Goal: Task Accomplishment & Management: Complete application form

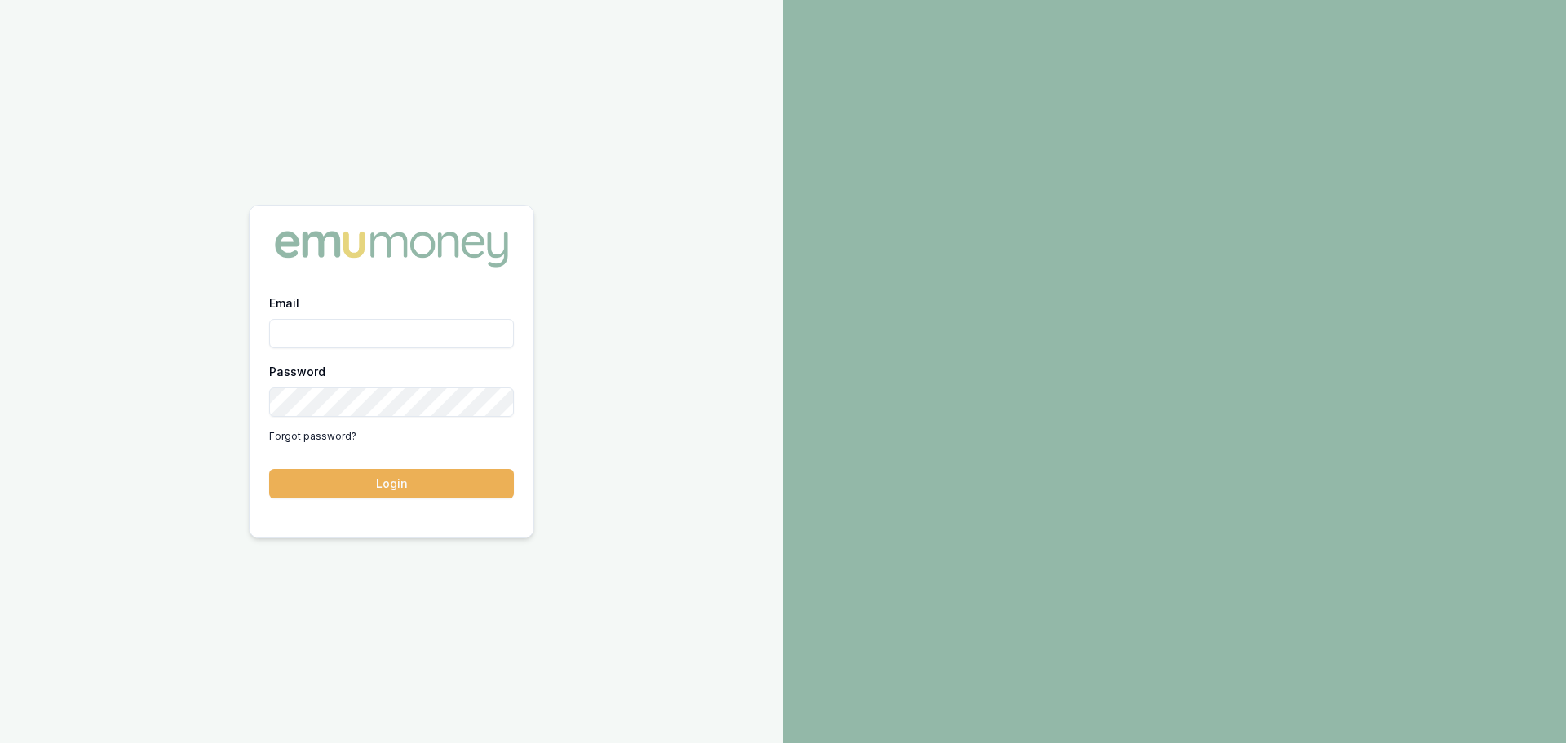
click at [408, 330] on input "Email" at bounding box center [391, 333] width 245 height 29
type input "erin.shield@emumoney.com.au"
click at [368, 481] on button "Login" at bounding box center [391, 483] width 245 height 29
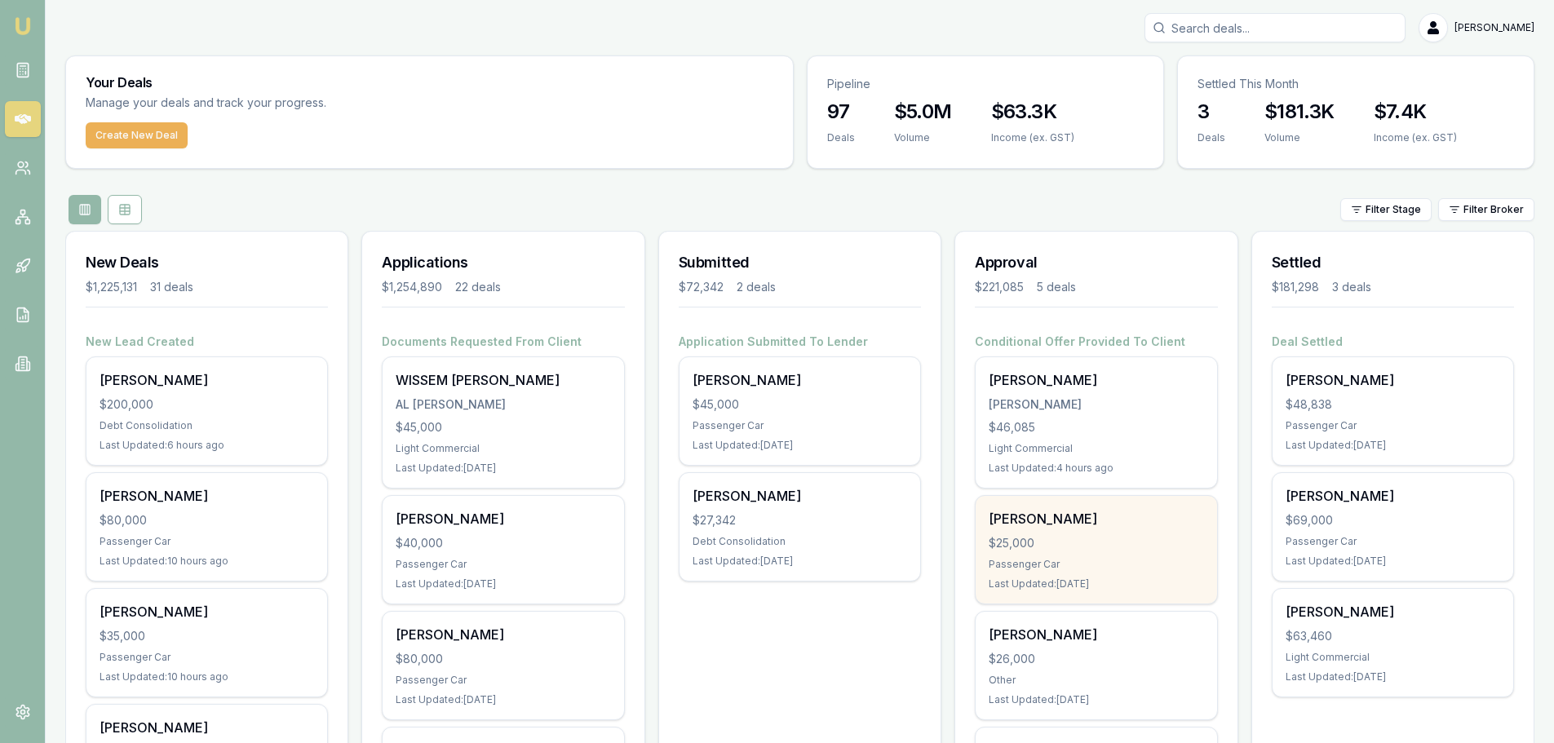
click at [1081, 553] on div "Benjamin Waetford $25,000 Passenger Car Last Updated: 2 days ago" at bounding box center [1096, 550] width 241 height 108
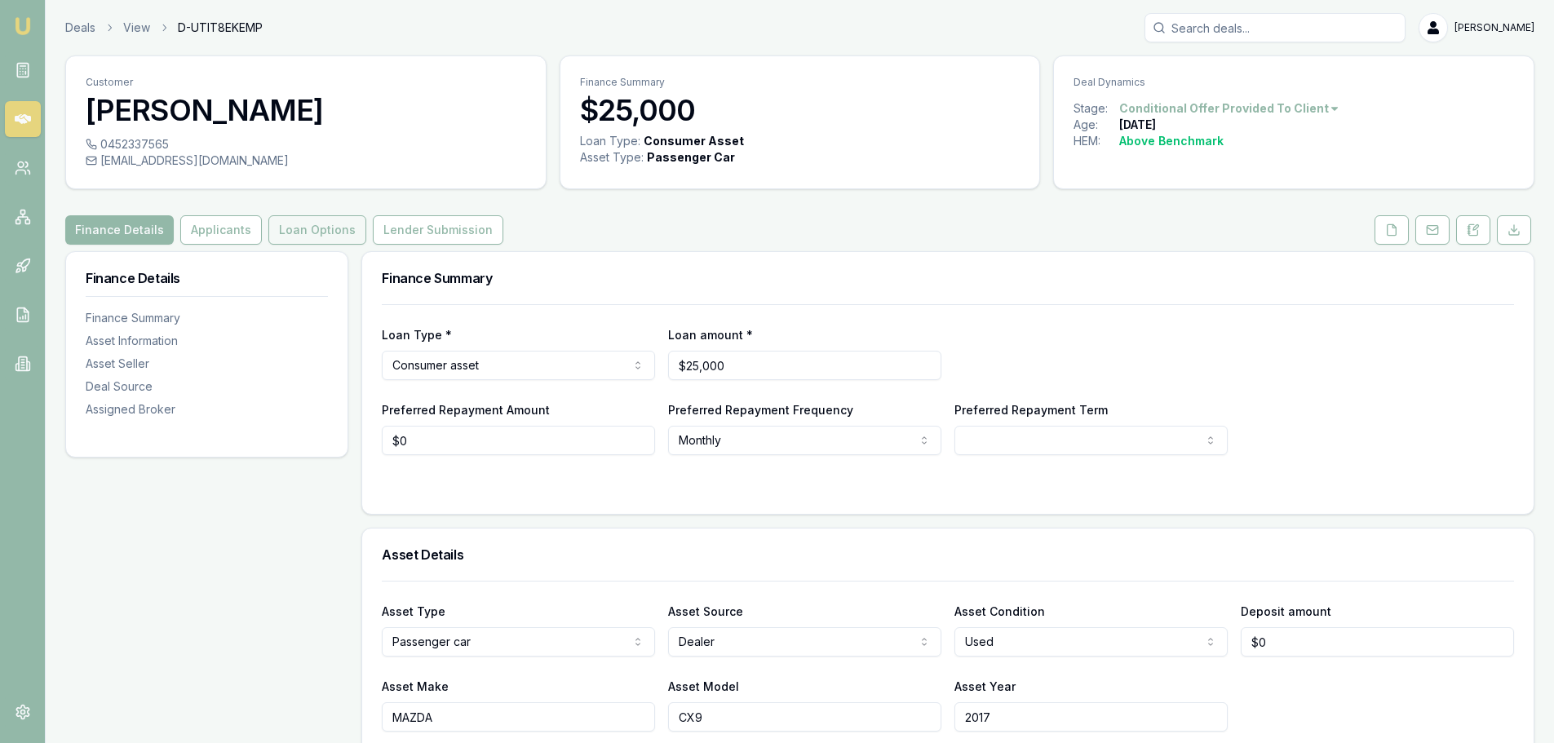
click at [331, 236] on button "Loan Options" at bounding box center [317, 229] width 98 height 29
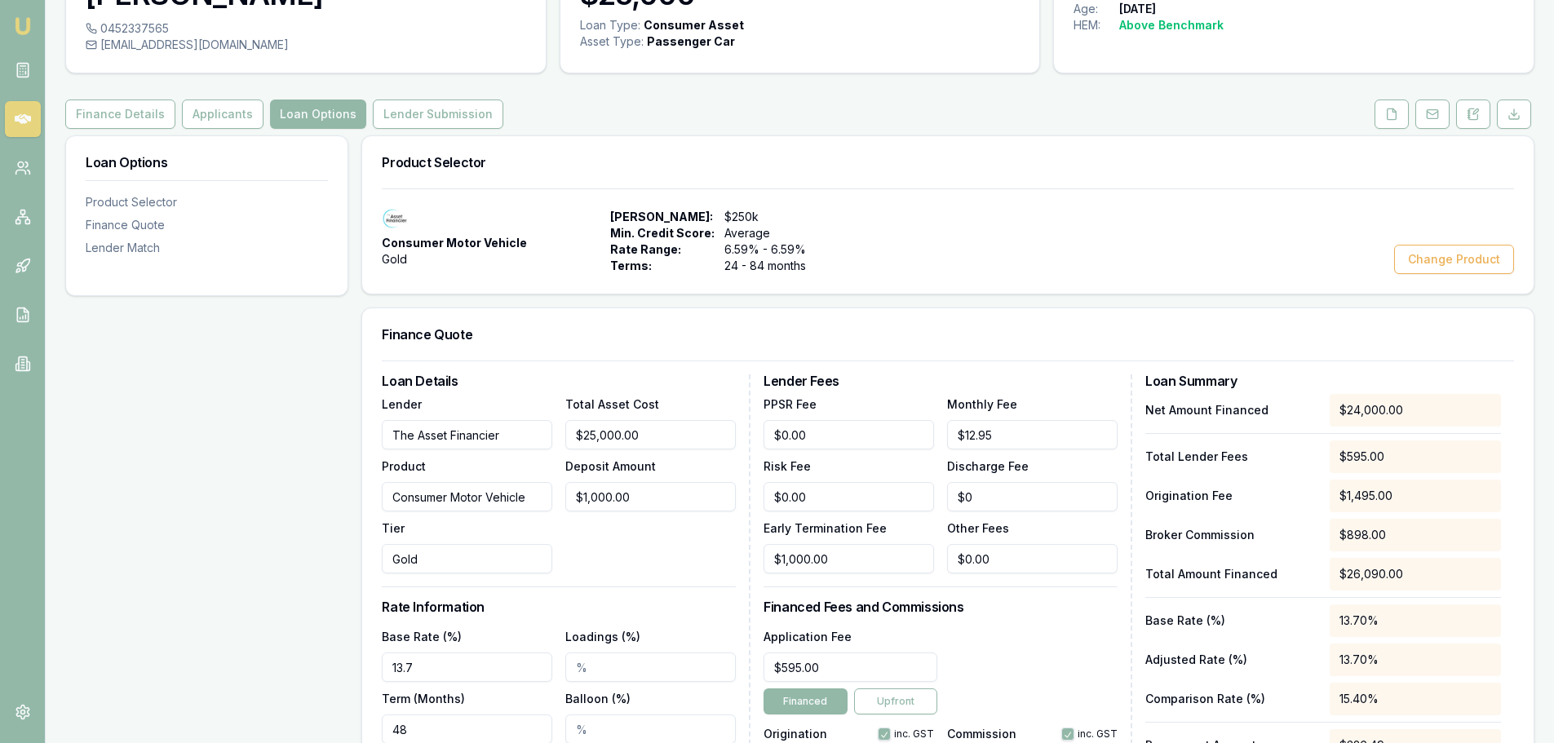
scroll to position [326, 0]
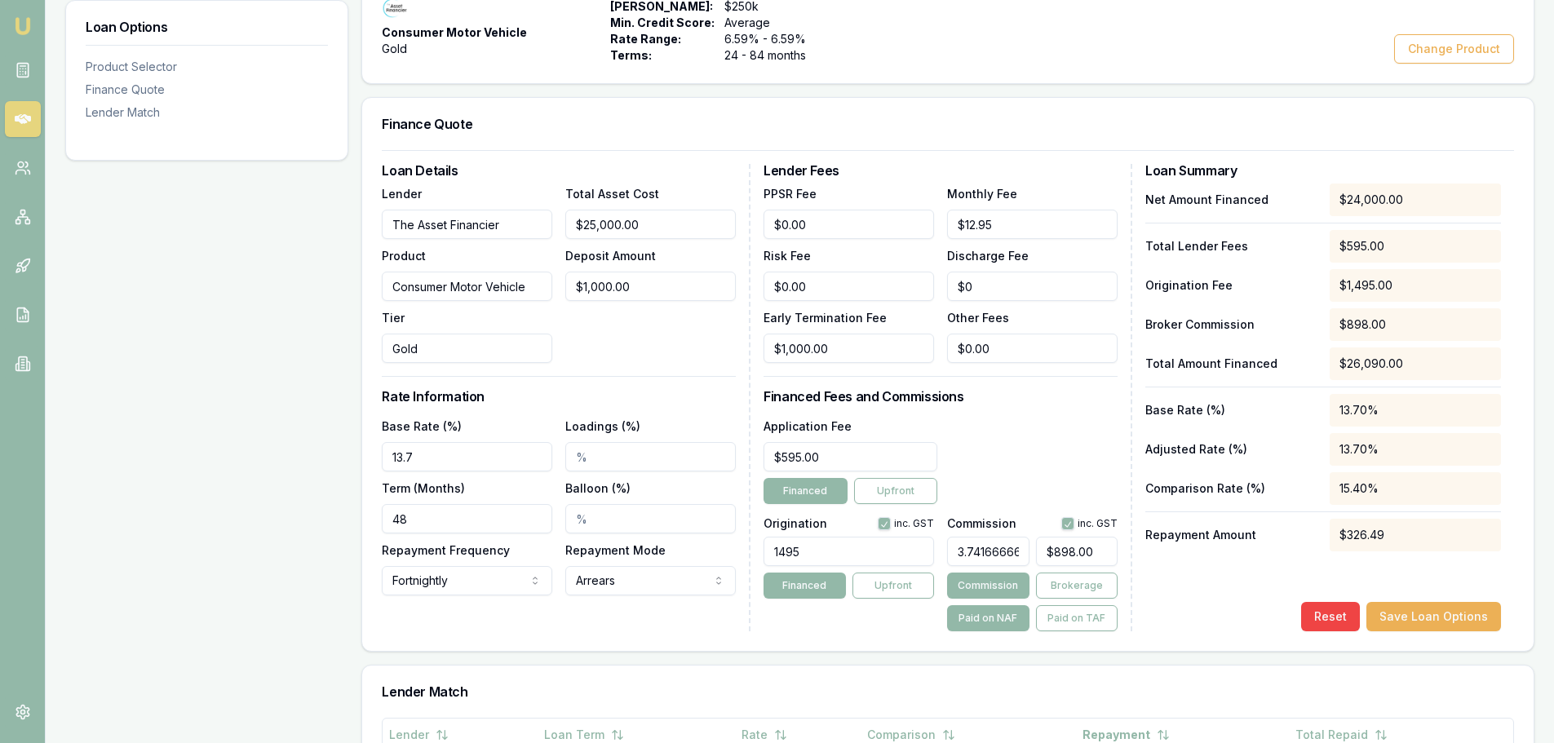
type input "898"
drag, startPoint x: 1107, startPoint y: 554, endPoint x: 919, endPoint y: 554, distance: 187.6
click at [919, 554] on div "Origination inc. GST 1495 Financed Upfront Commission inc. GST 3.74166666666666…" at bounding box center [940, 571] width 354 height 121
type input "0.0375"
type input "9"
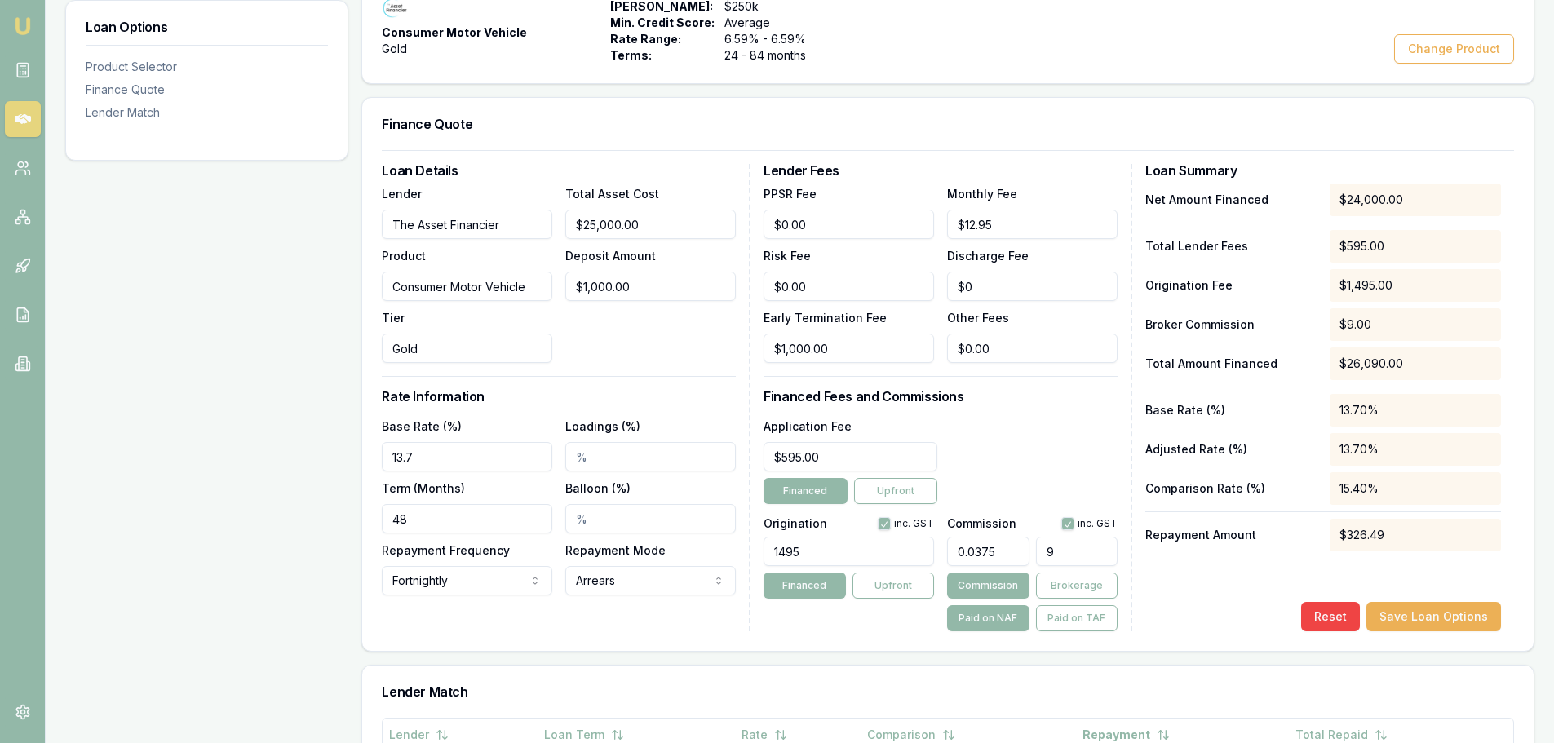
type input "0.40833333333333327"
type input "98"
type input "4.116666666666666"
type input "988."
type input "4.117500000000001"
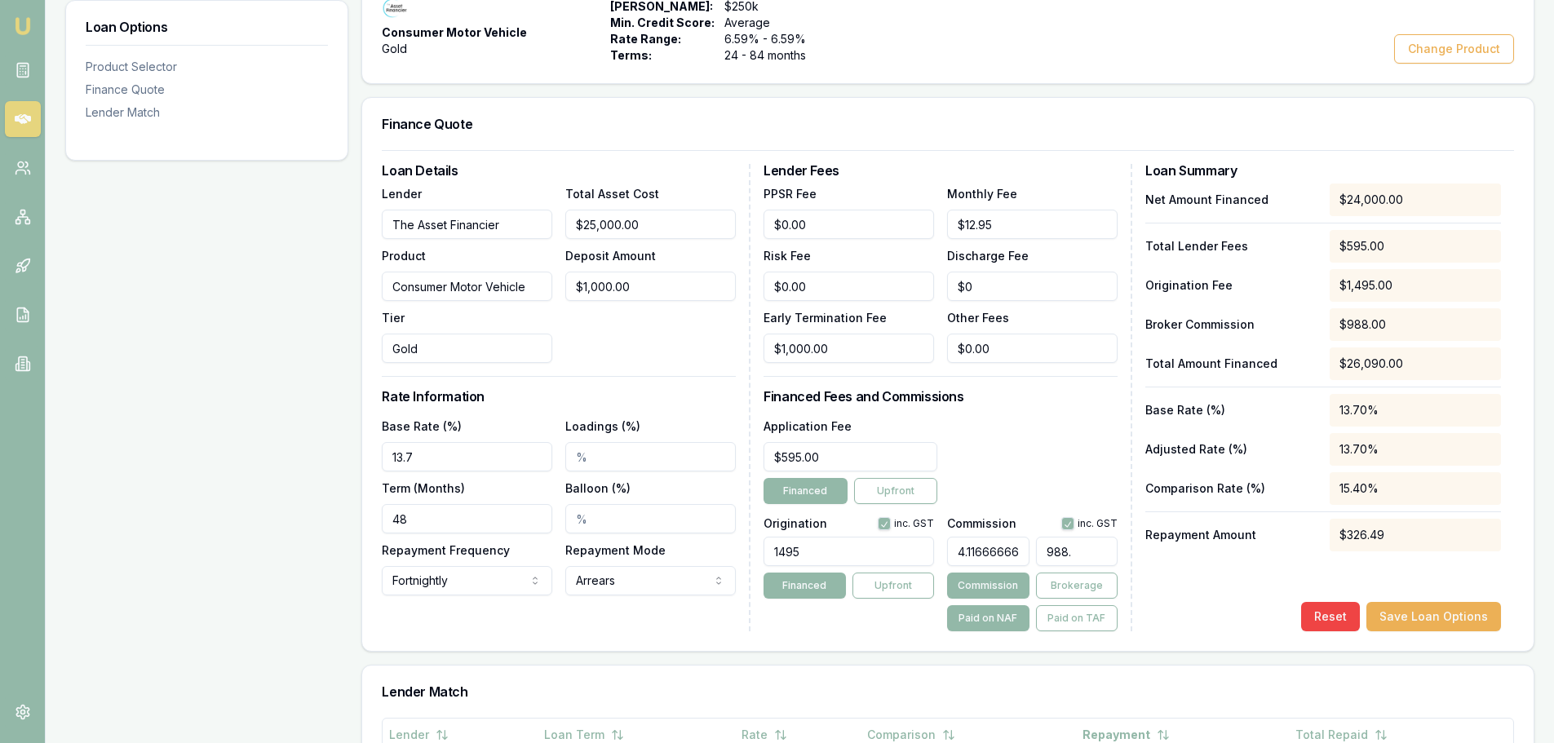
type input "988.2"
type input "4.117624999999999"
type input "$988.23"
click at [1480, 608] on button "Save Loan Options" at bounding box center [1433, 616] width 135 height 29
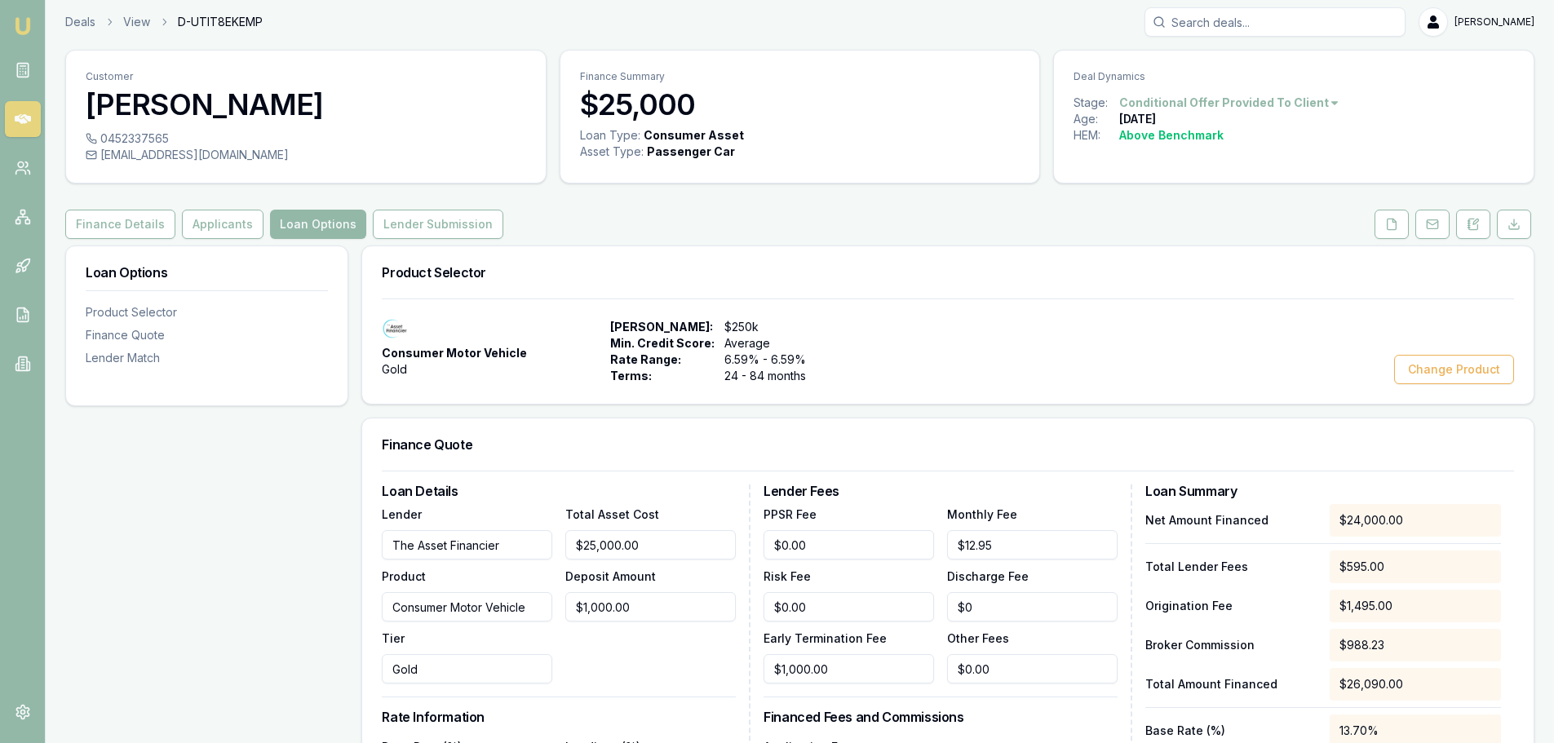
scroll to position [0, 0]
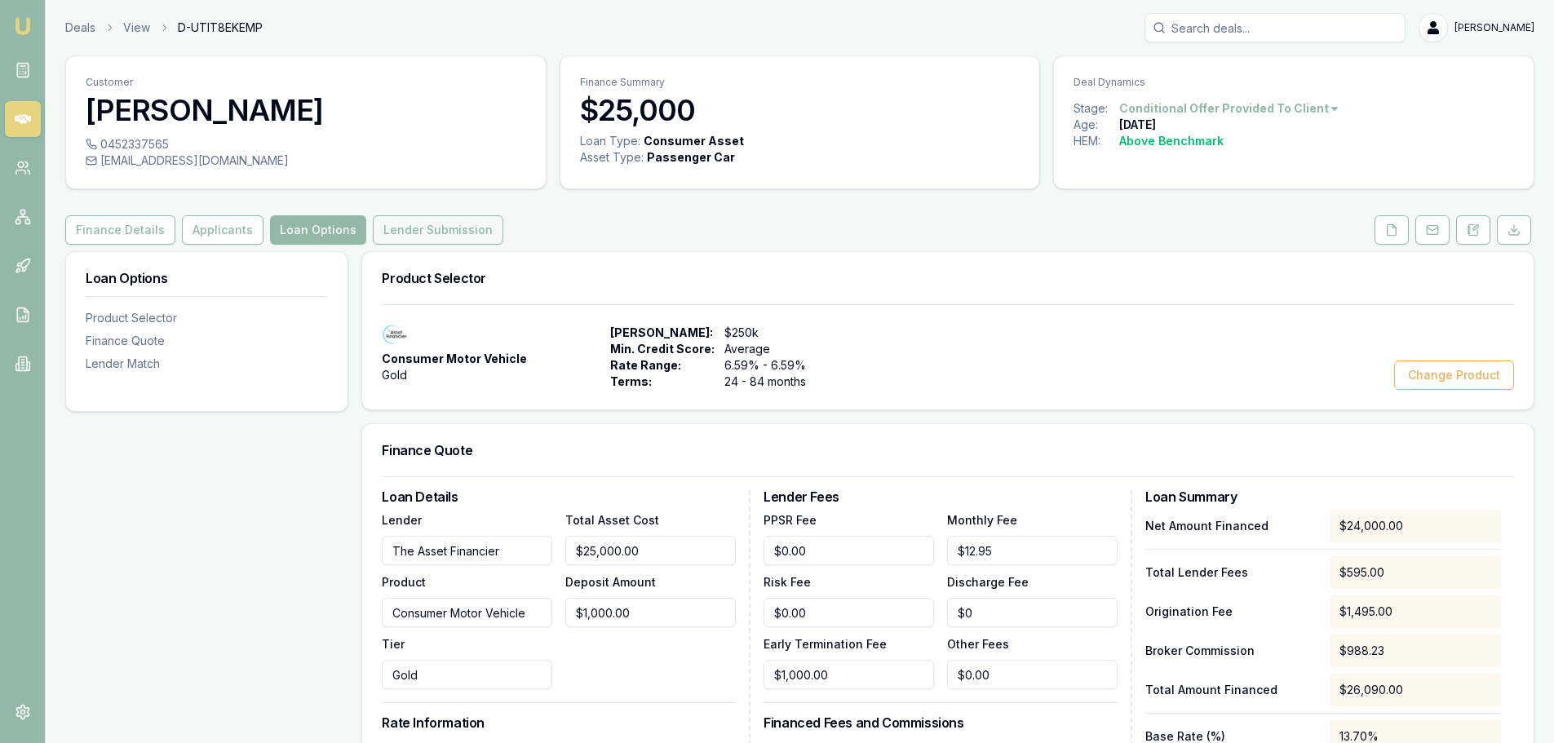
click at [435, 228] on button "Lender Submission" at bounding box center [438, 229] width 131 height 29
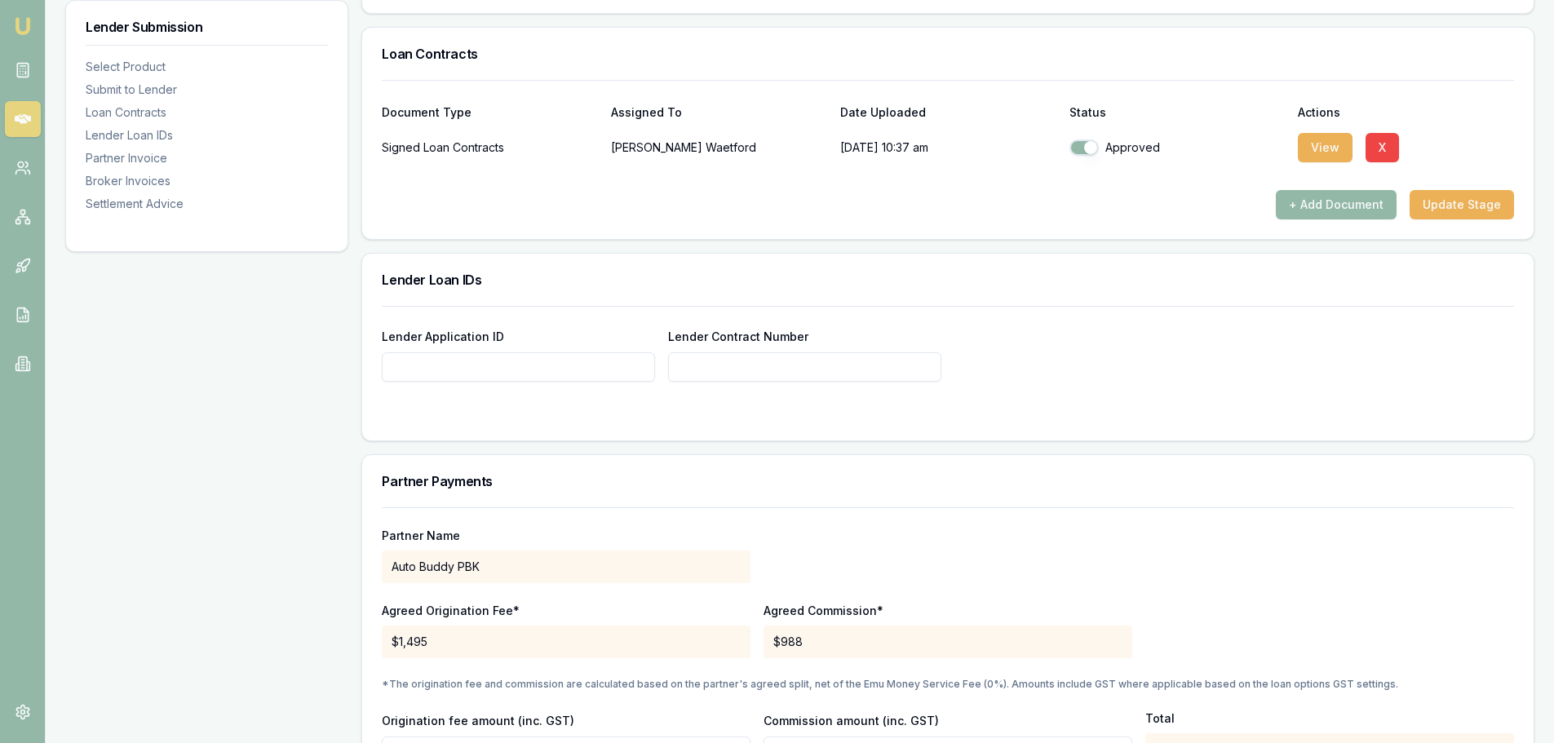
scroll to position [1060, 0]
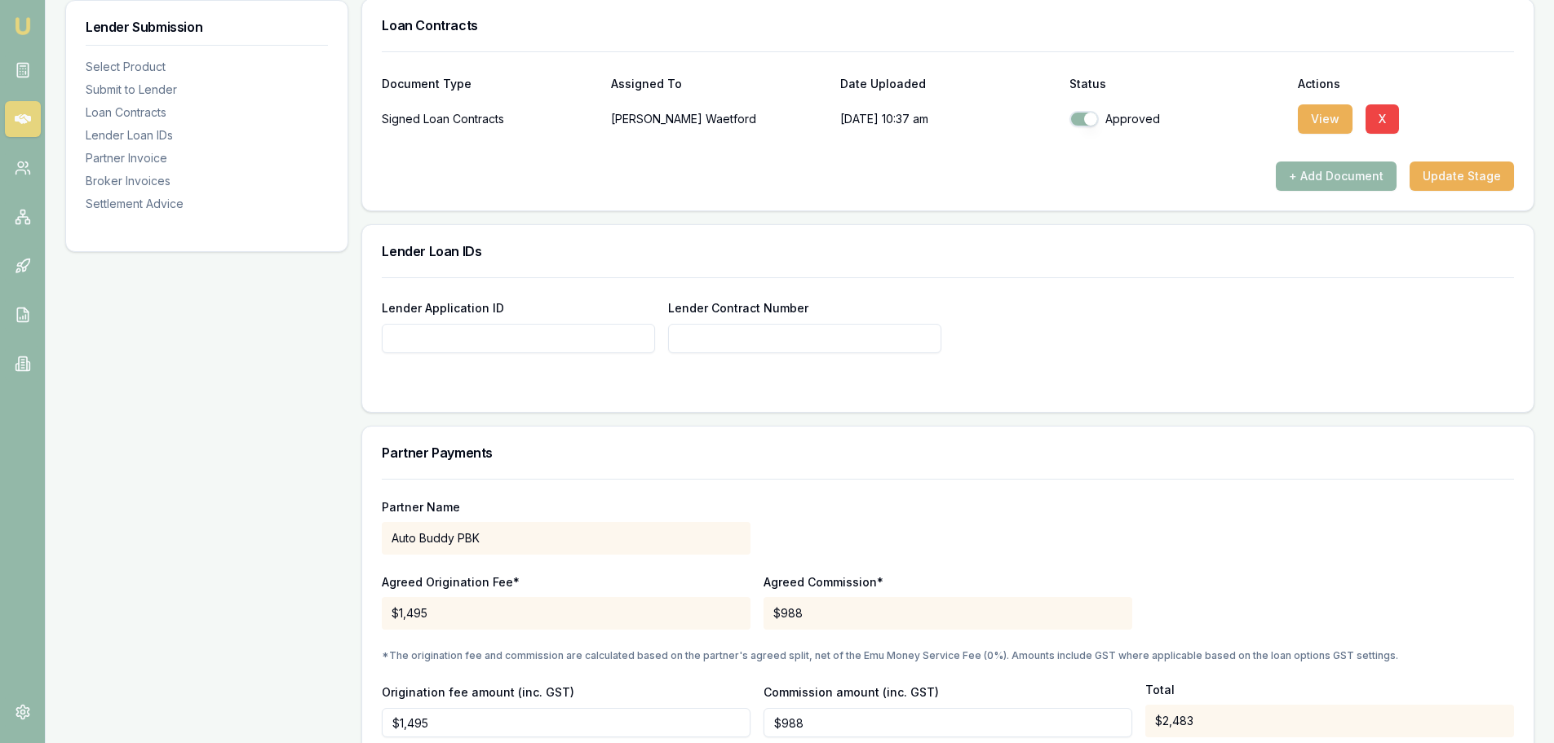
click at [414, 339] on input "Lender Application ID" at bounding box center [518, 338] width 273 height 29
type input "569107"
click at [591, 383] on div at bounding box center [948, 385] width 1132 height 13
type input "569107"
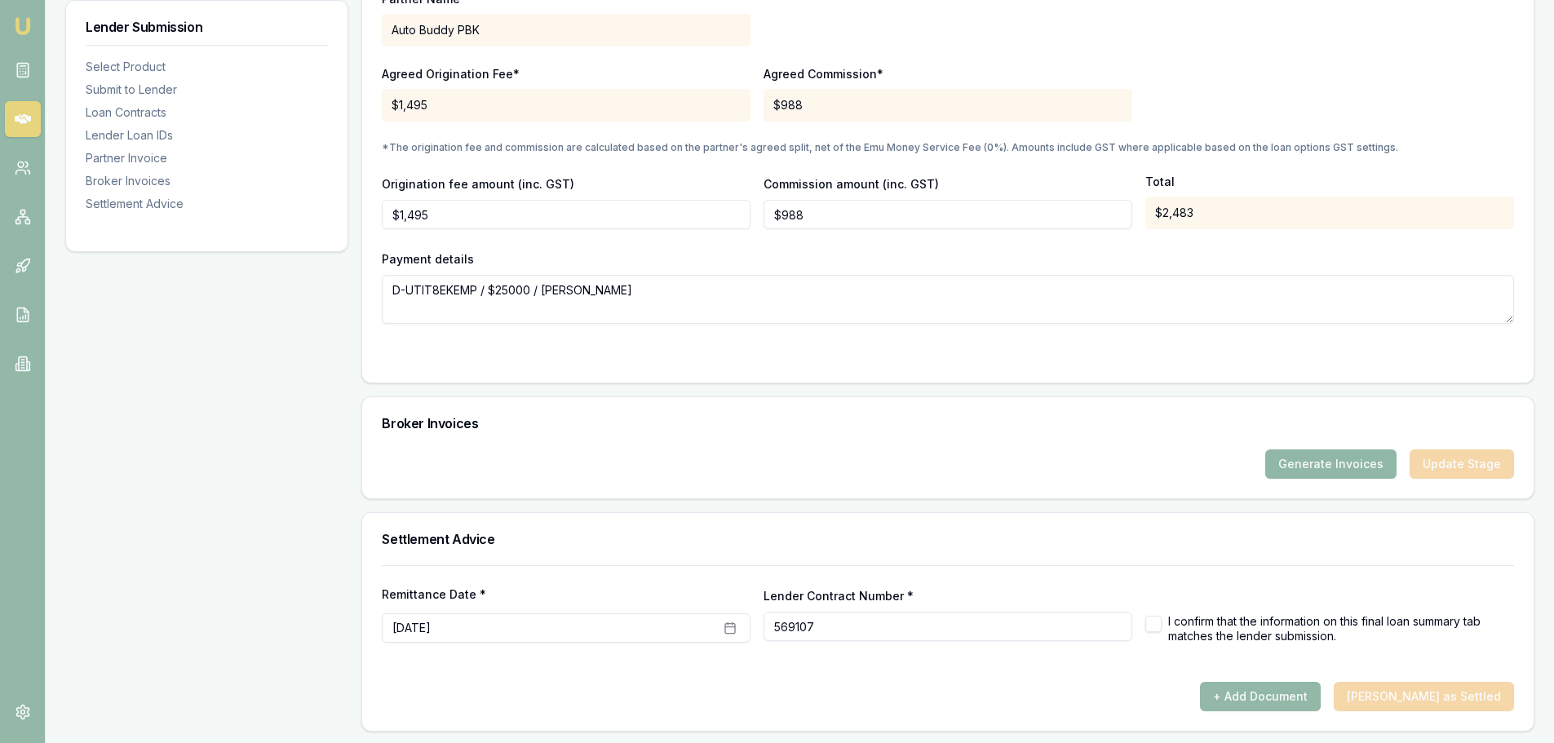
scroll to position [1570, 0]
click at [1321, 697] on button "+ Add Document" at bounding box center [1260, 694] width 121 height 29
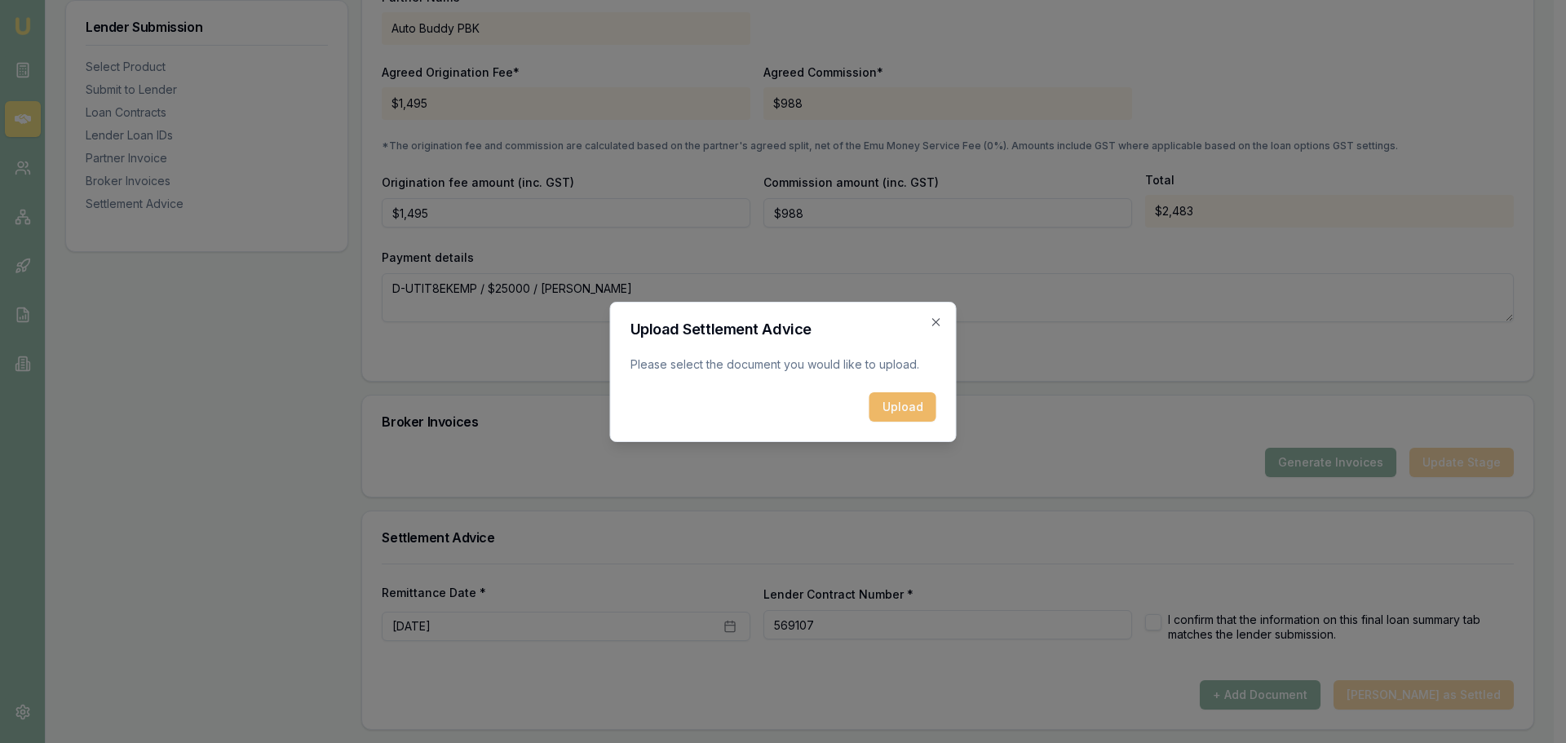
click at [905, 417] on button "Upload" at bounding box center [903, 406] width 67 height 29
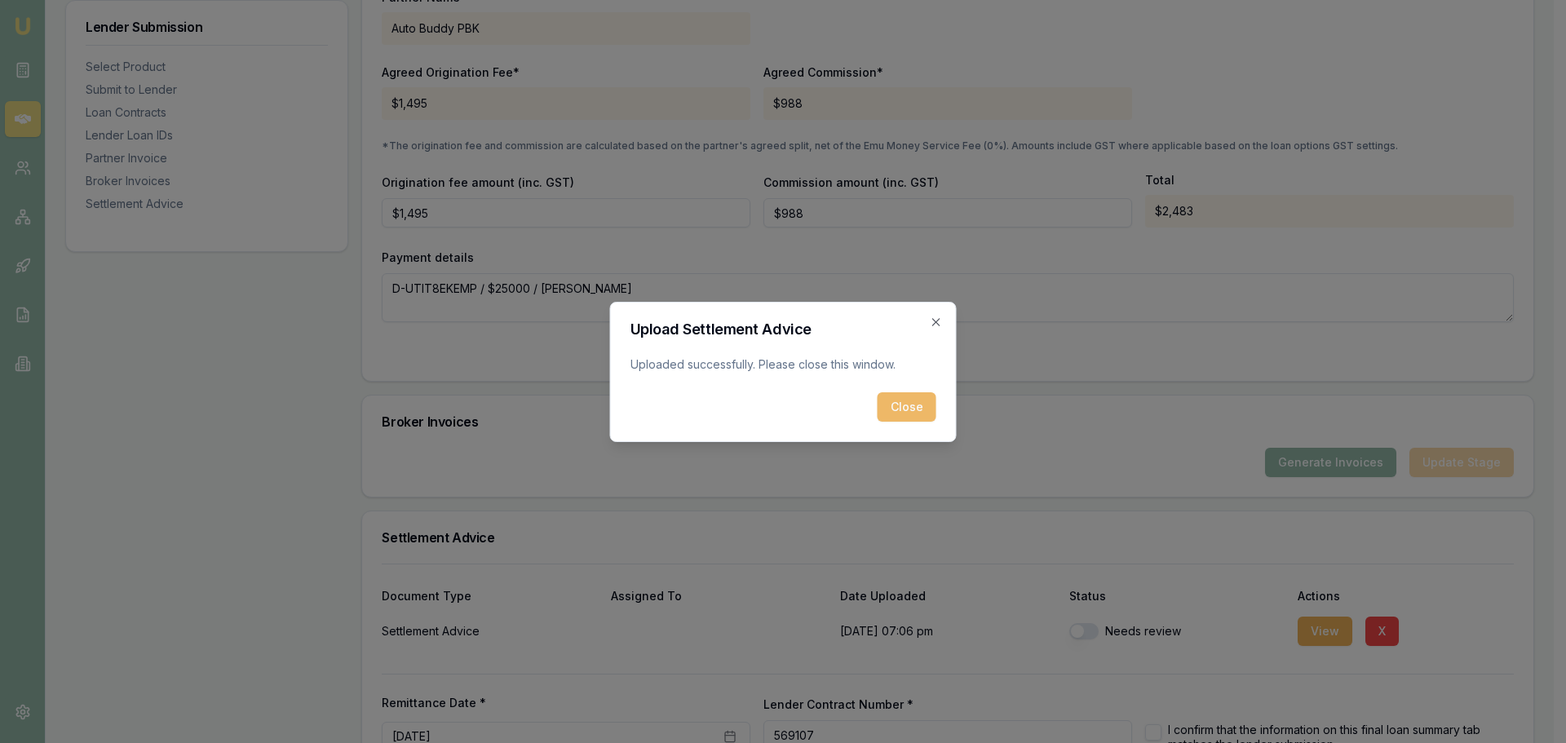
click at [893, 396] on button "Close" at bounding box center [907, 406] width 59 height 29
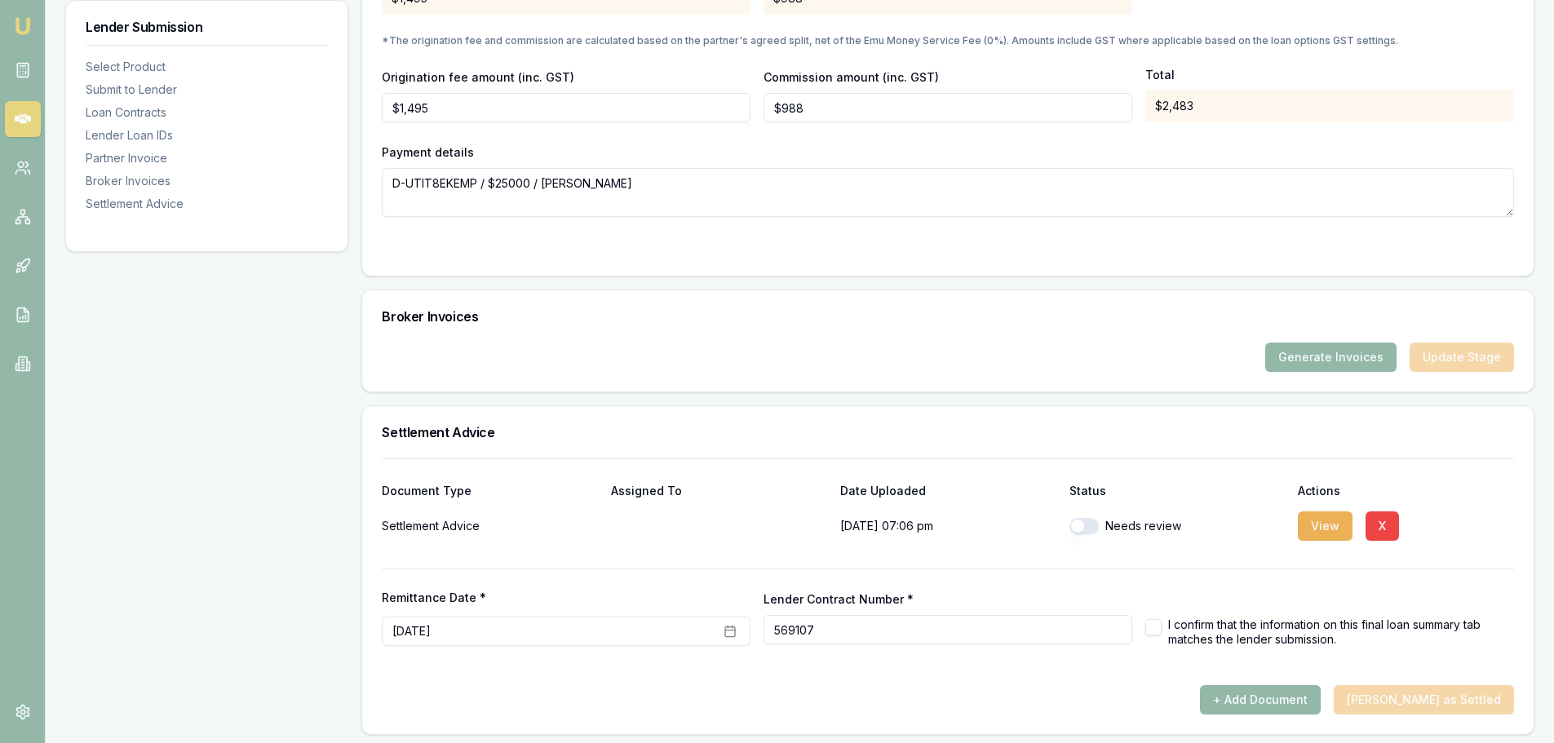
scroll to position [1680, 0]
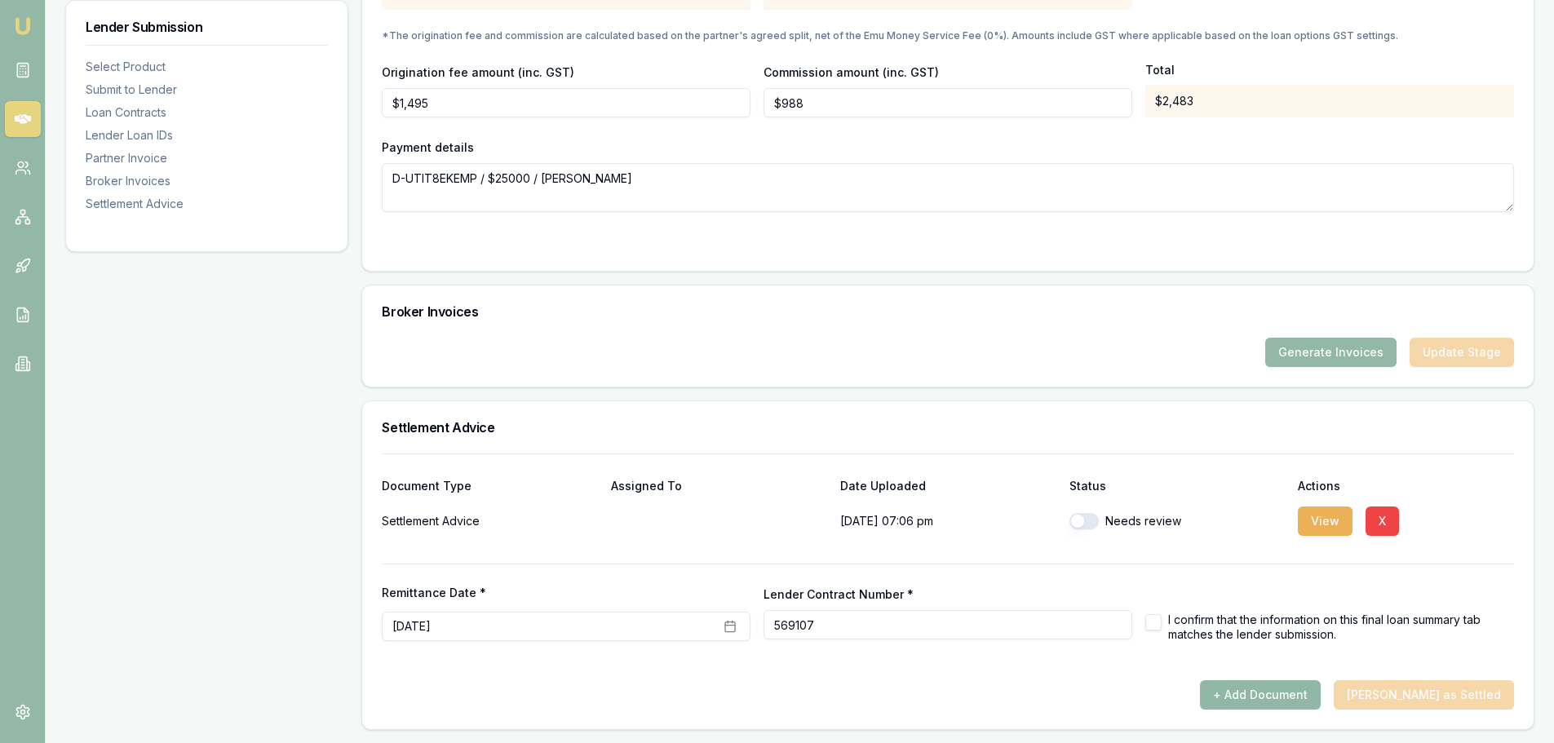
click at [1285, 703] on button "+ Add Document" at bounding box center [1260, 694] width 121 height 29
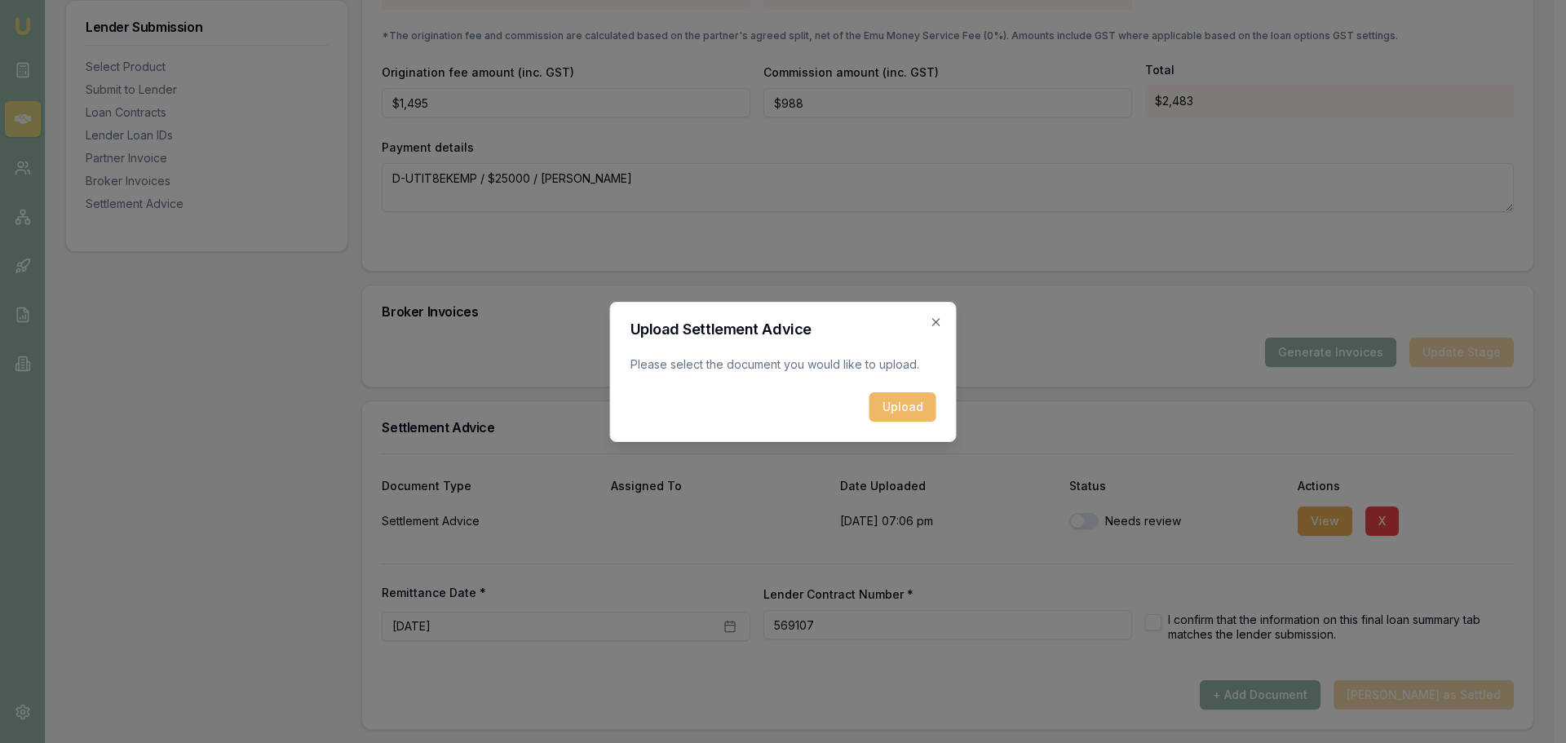
click at [893, 396] on button "Upload" at bounding box center [903, 406] width 67 height 29
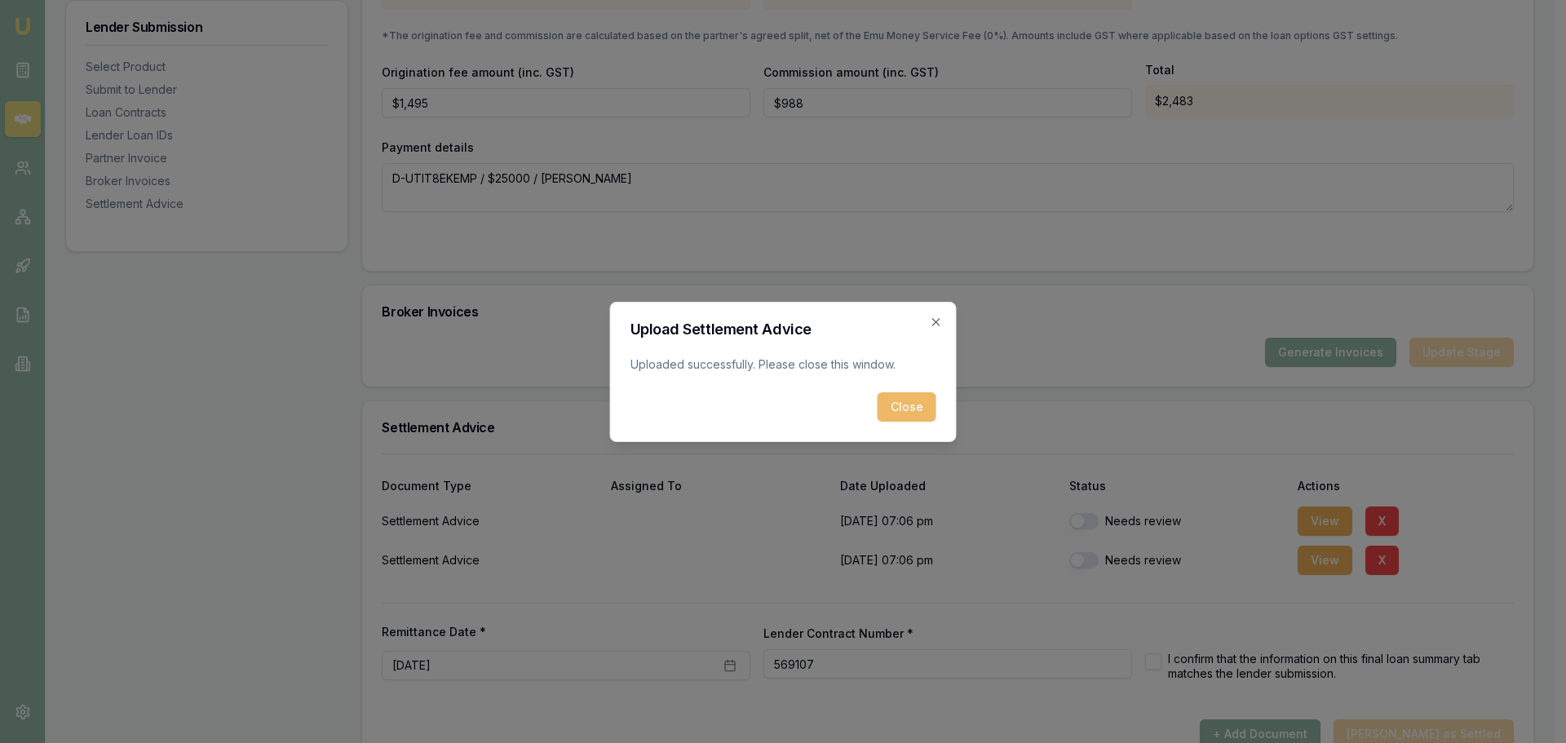
click at [898, 407] on button "Close" at bounding box center [907, 406] width 59 height 29
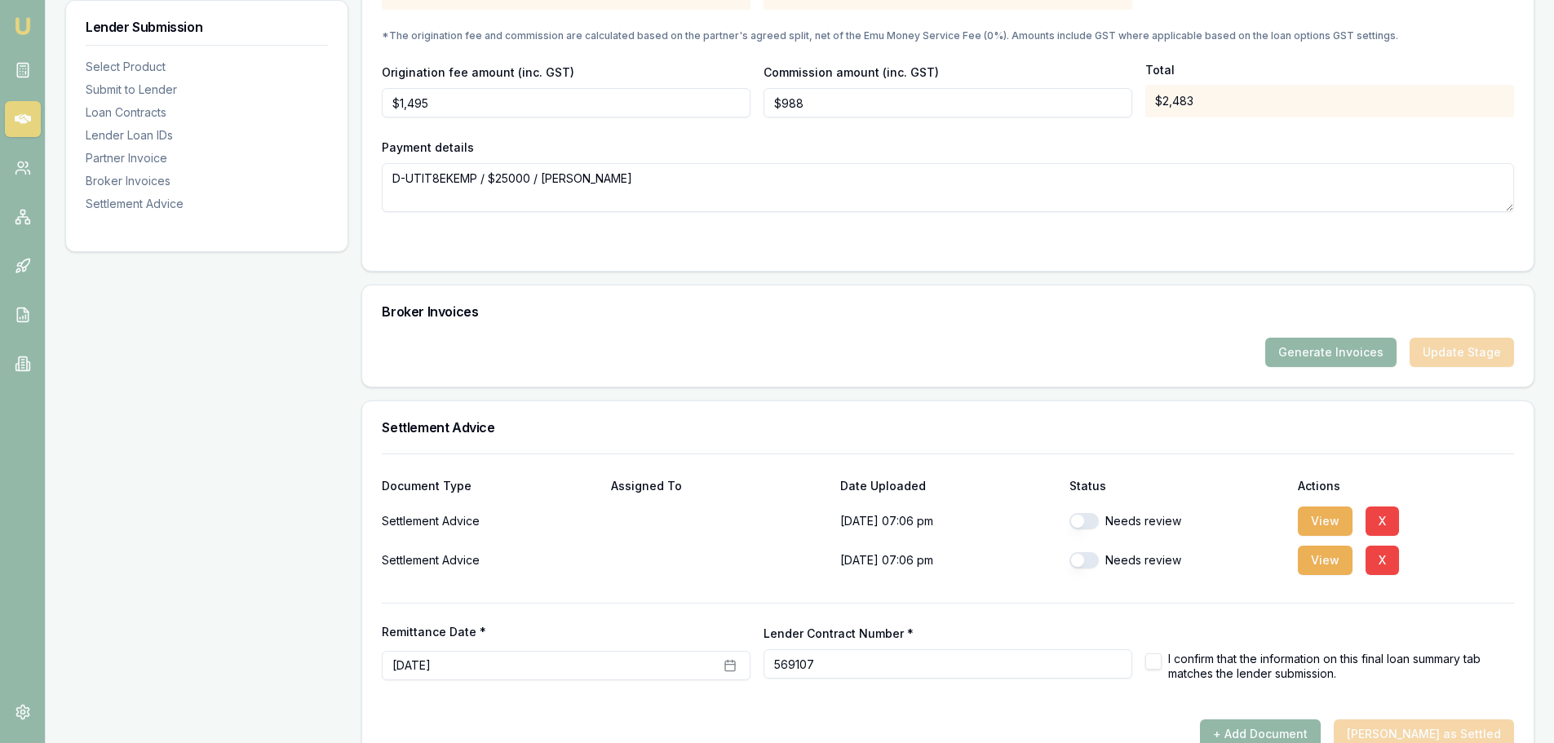
click at [1082, 516] on button "button" at bounding box center [1083, 521] width 29 height 16
checkbox input "true"
click at [1089, 565] on button "button" at bounding box center [1083, 560] width 29 height 16
checkbox input "true"
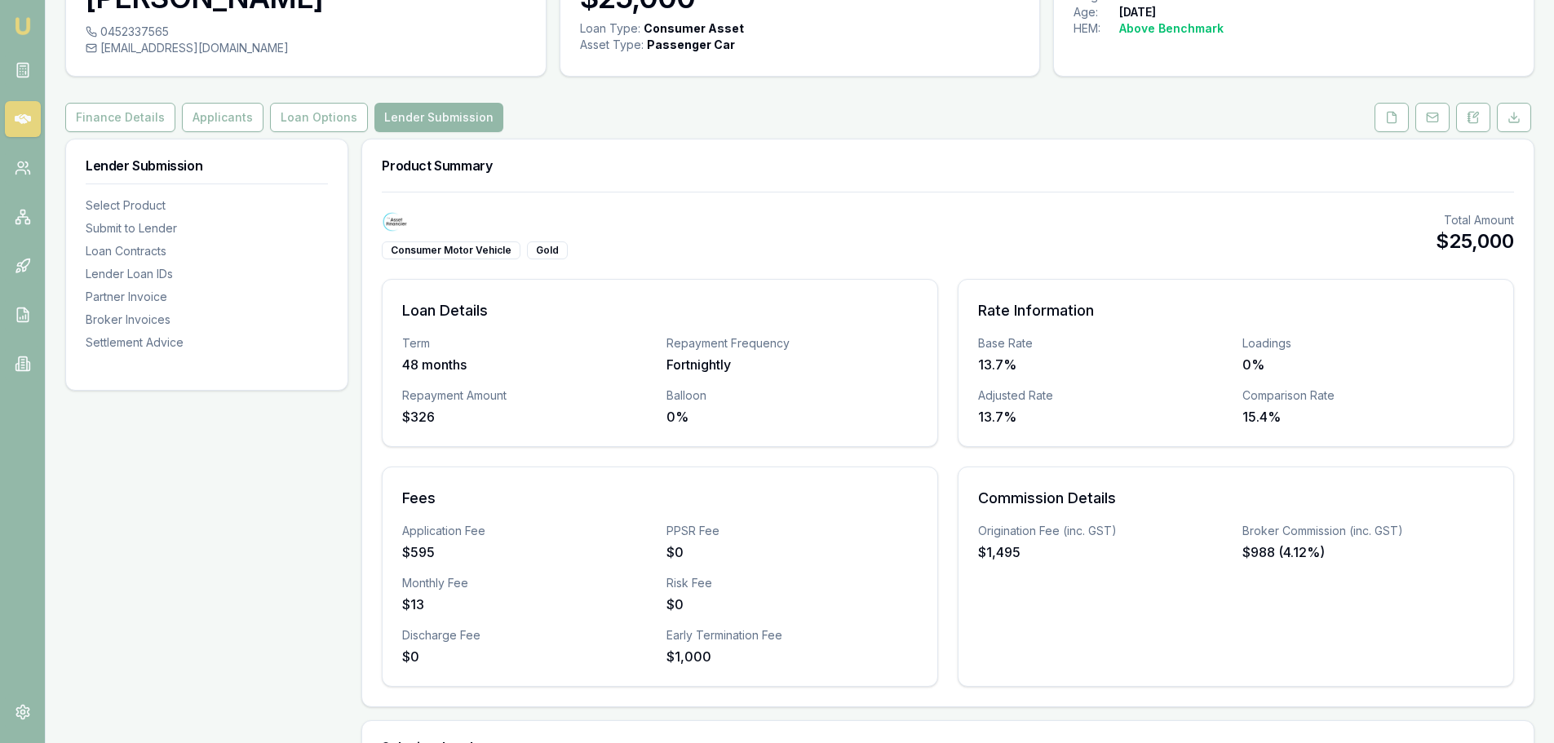
scroll to position [0, 0]
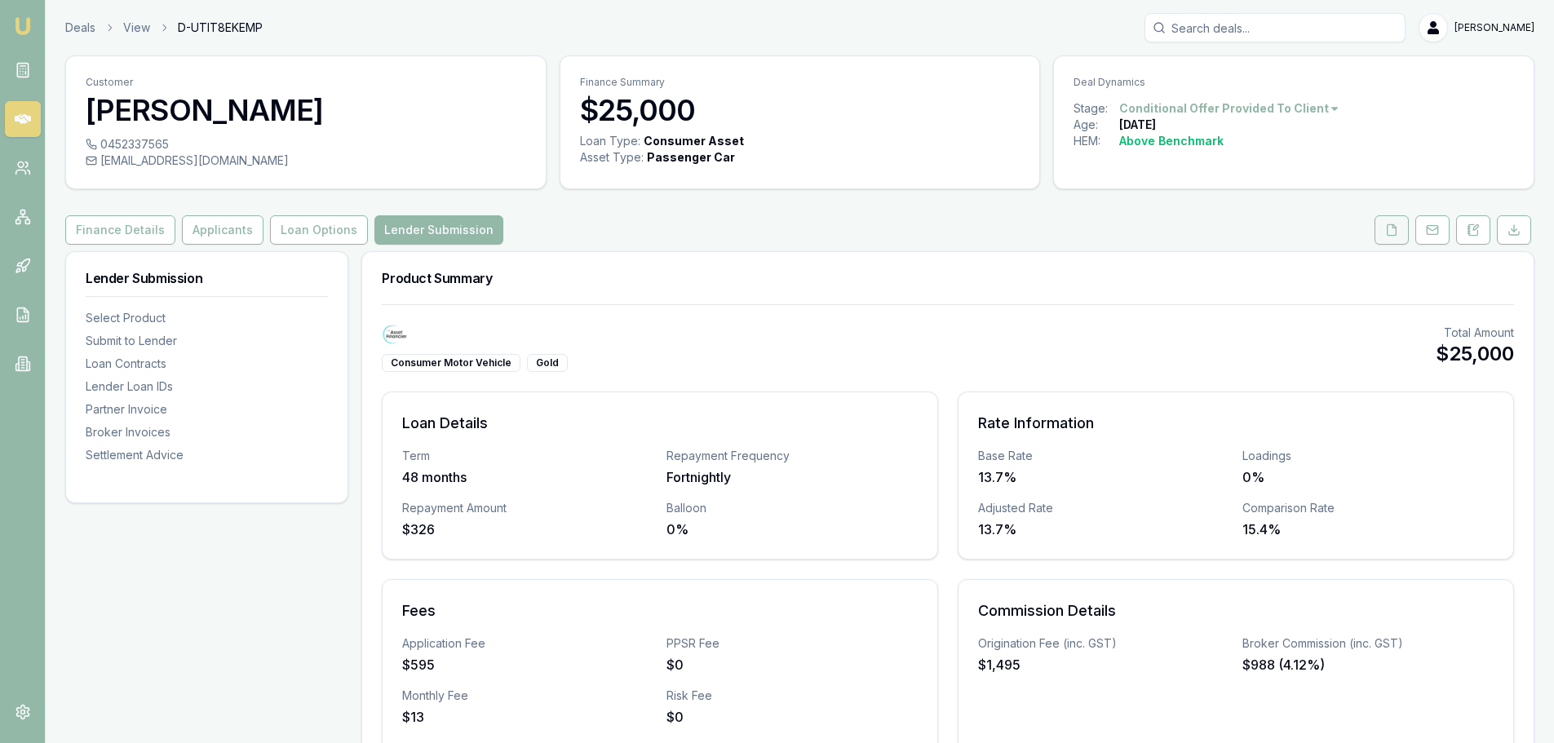
click at [1392, 237] on button at bounding box center [1391, 229] width 34 height 29
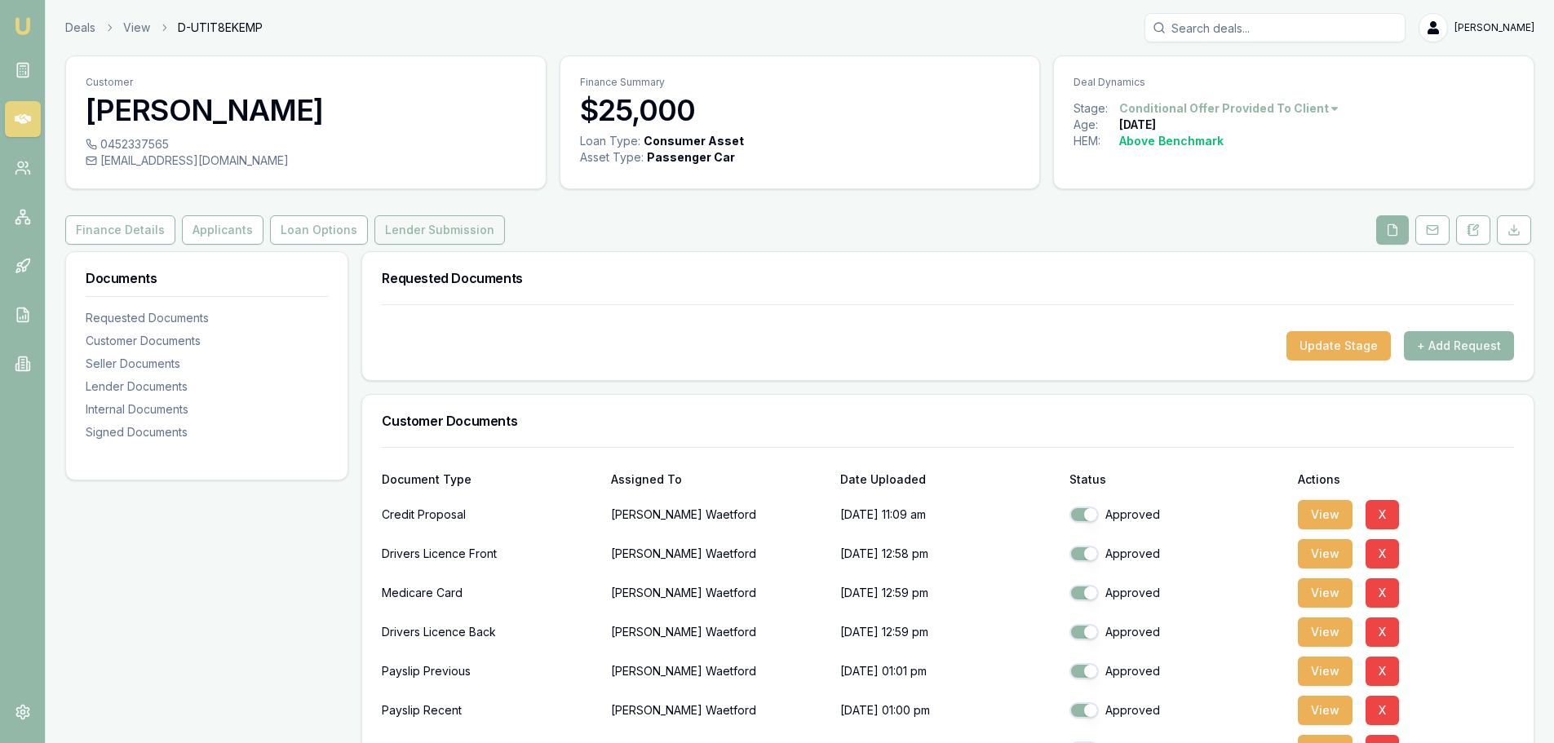
click at [461, 227] on button "Lender Submission" at bounding box center [439, 229] width 131 height 29
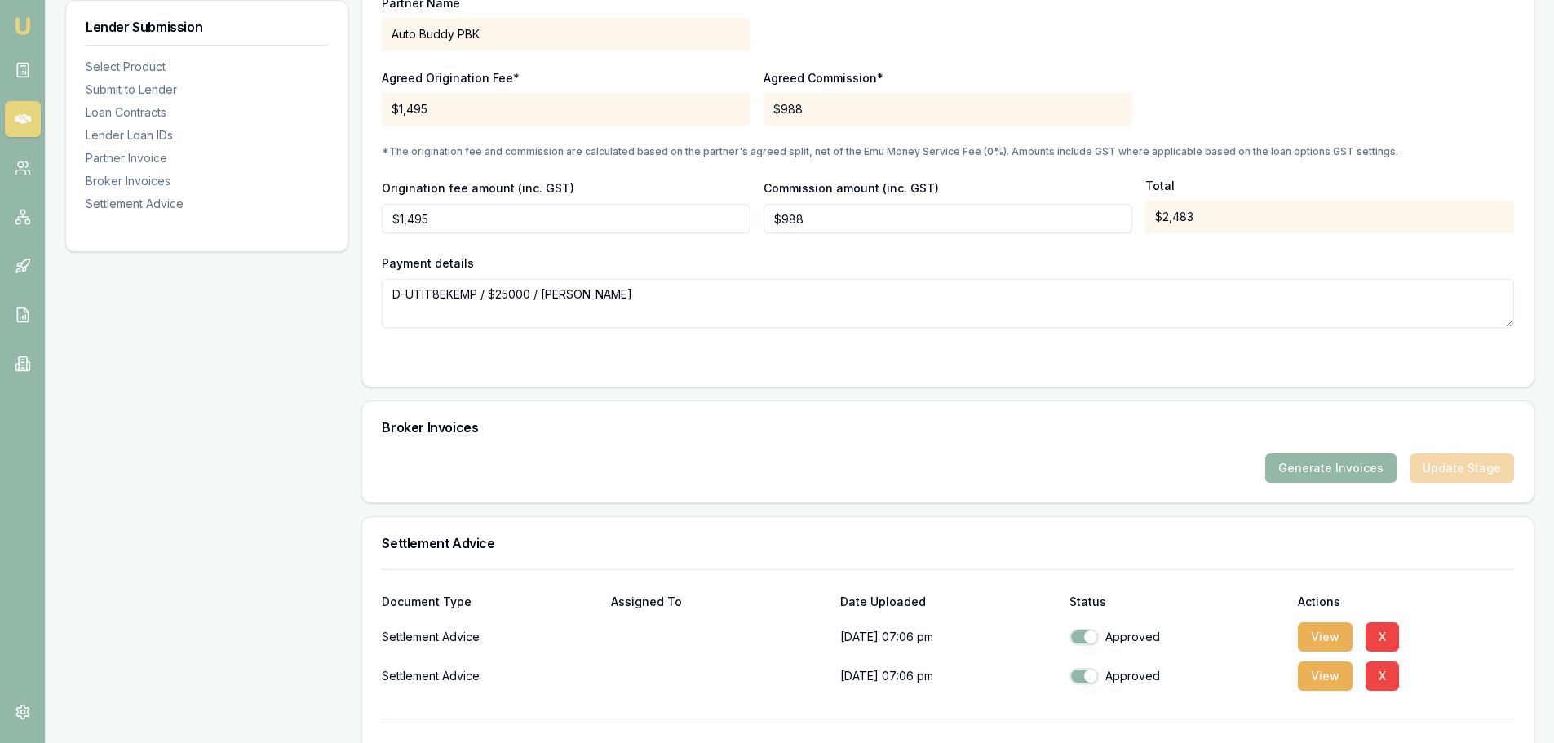
scroll to position [1719, 0]
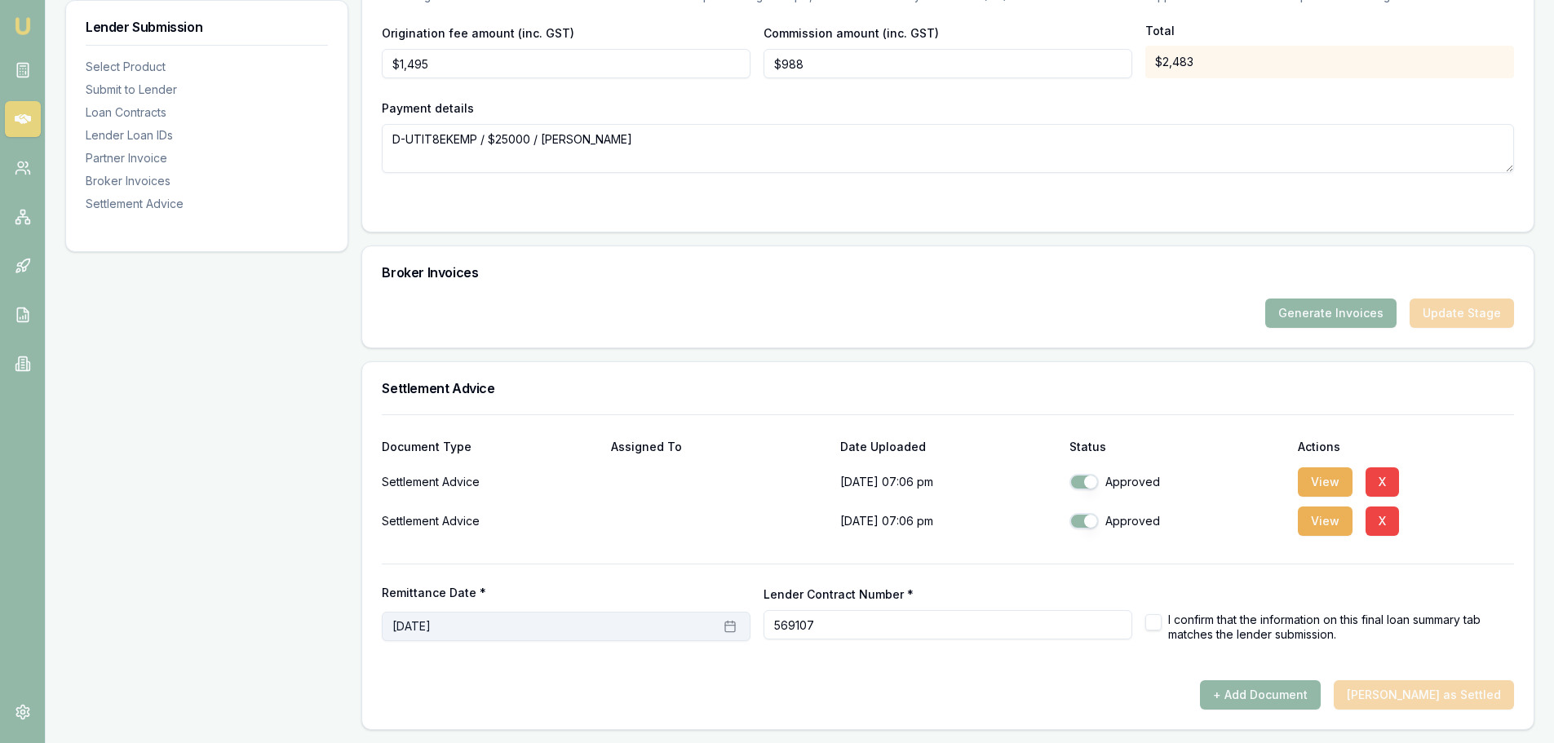
click at [731, 629] on icon "button" at bounding box center [730, 626] width 13 height 13
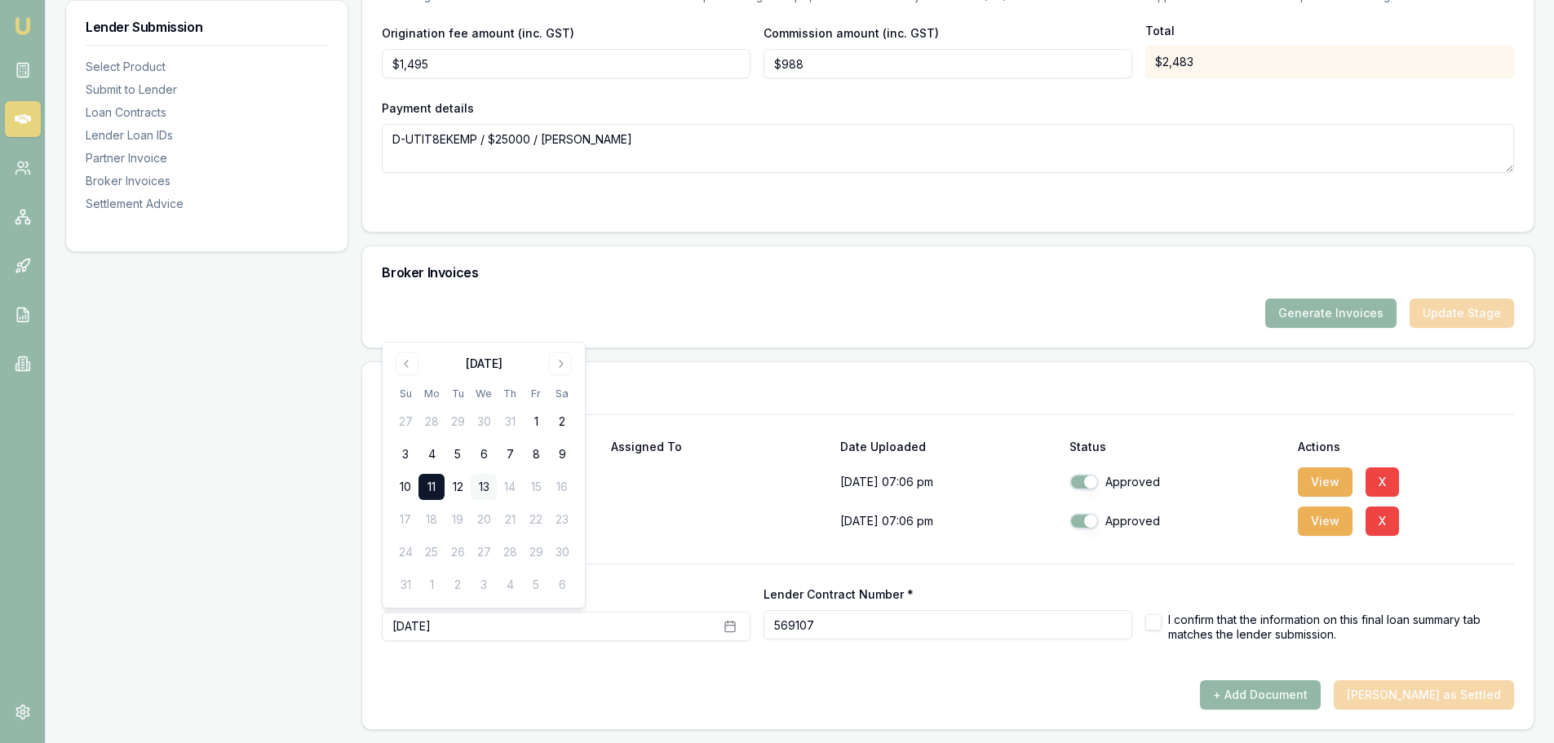
click at [485, 486] on button "13" at bounding box center [484, 487] width 26 height 26
click at [1145, 618] on button "button" at bounding box center [1153, 622] width 16 height 16
checkbox input "true"
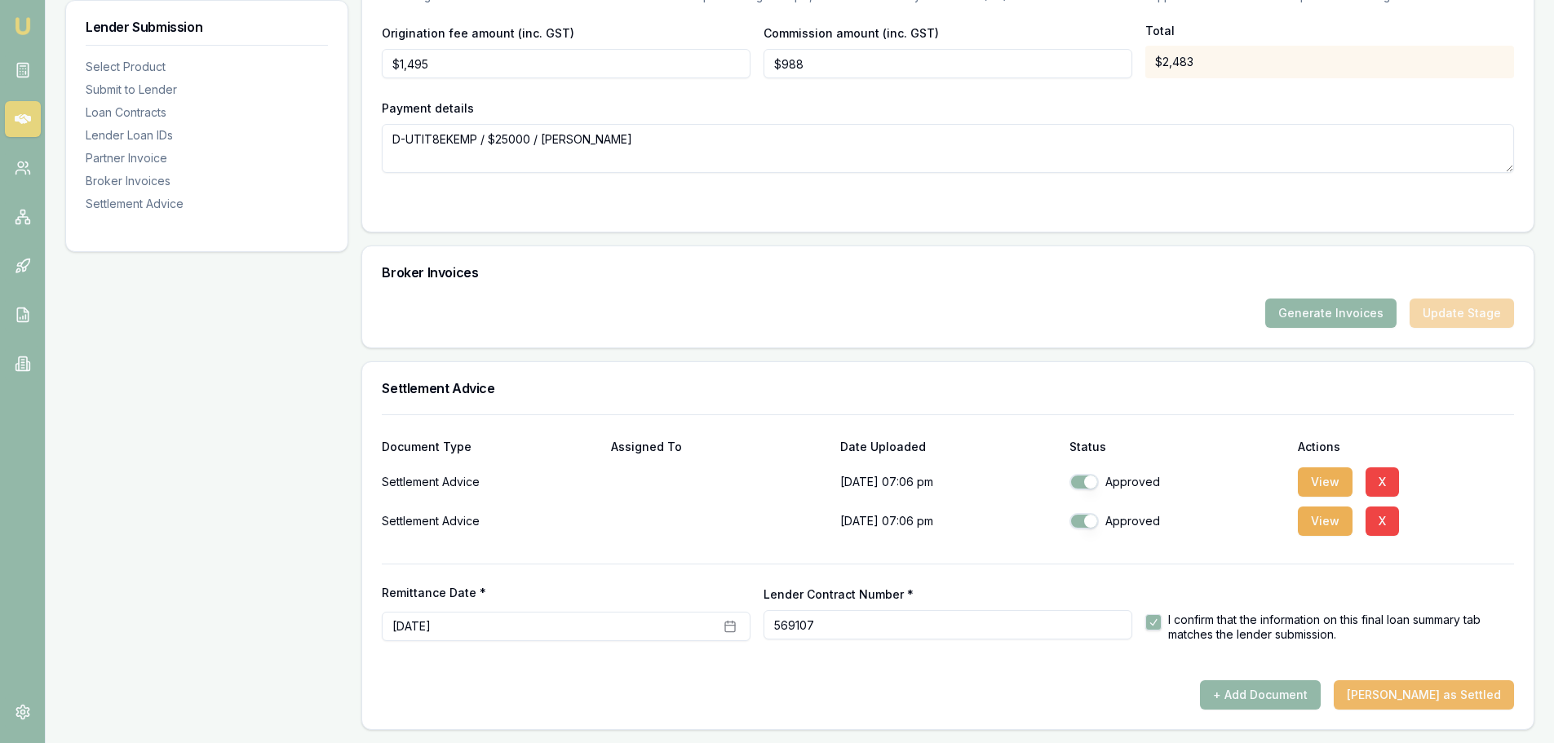
click at [1467, 693] on button "Mark Deal as Settled" at bounding box center [1424, 694] width 180 height 29
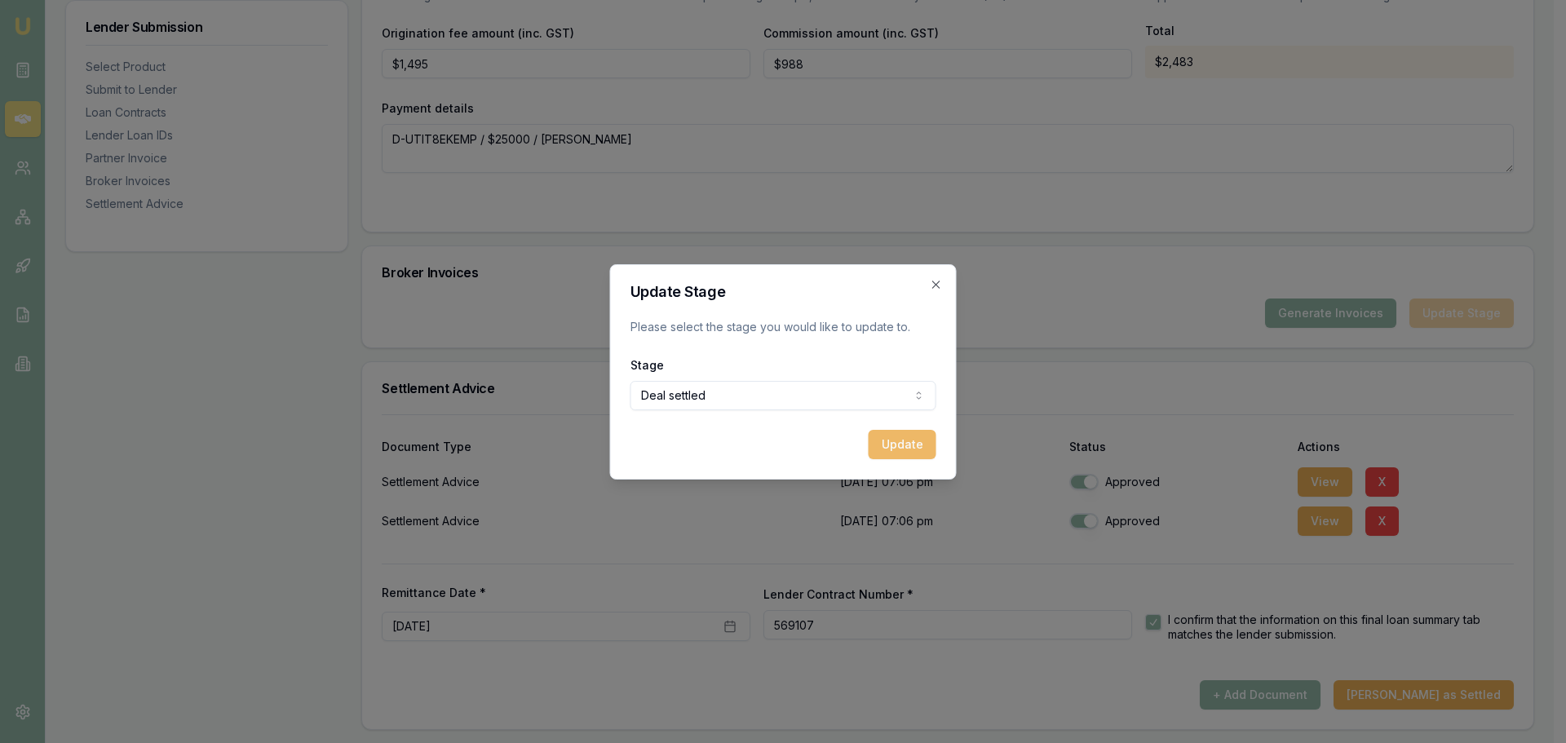
click at [901, 443] on button "Update" at bounding box center [903, 444] width 68 height 29
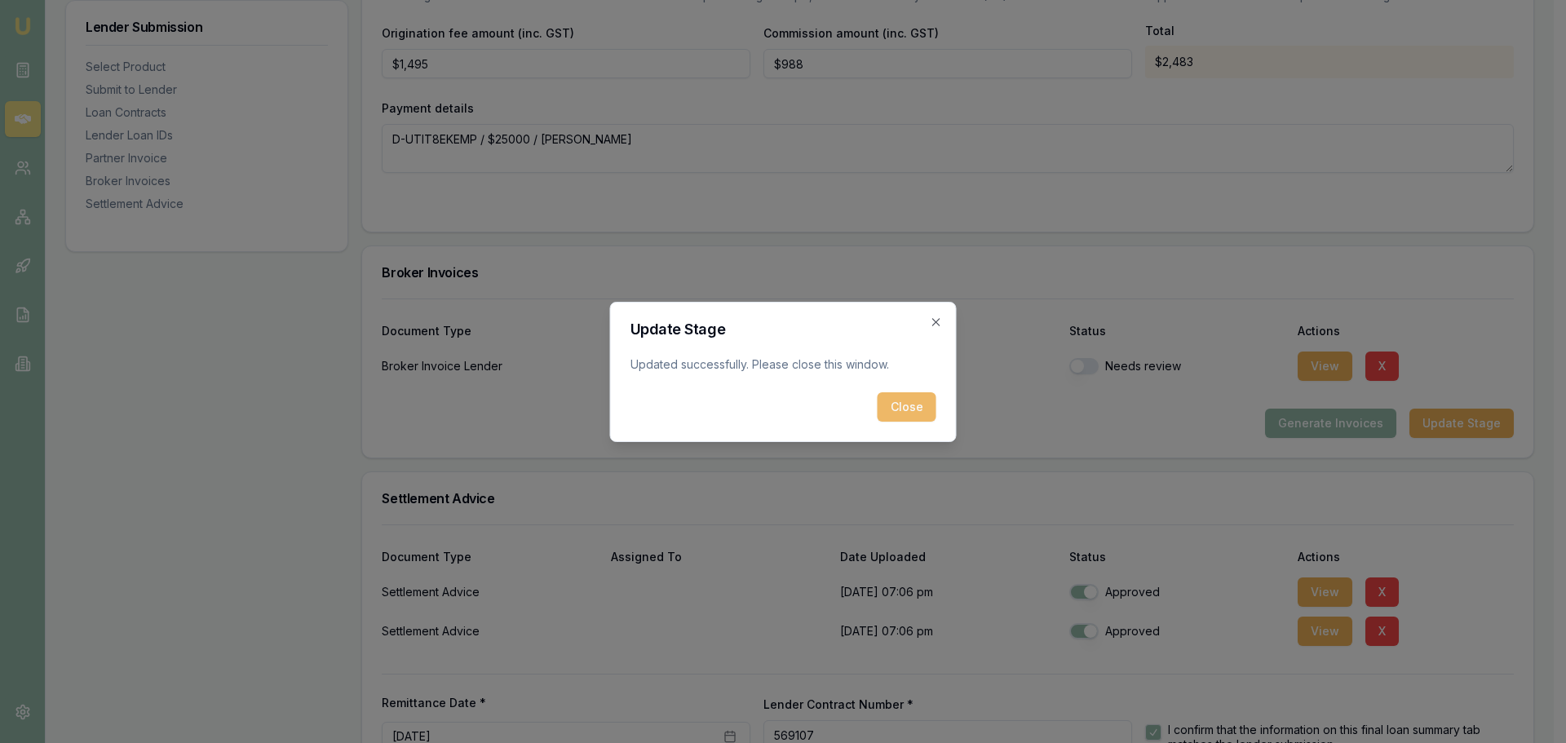
click at [898, 403] on button "Close" at bounding box center [907, 406] width 59 height 29
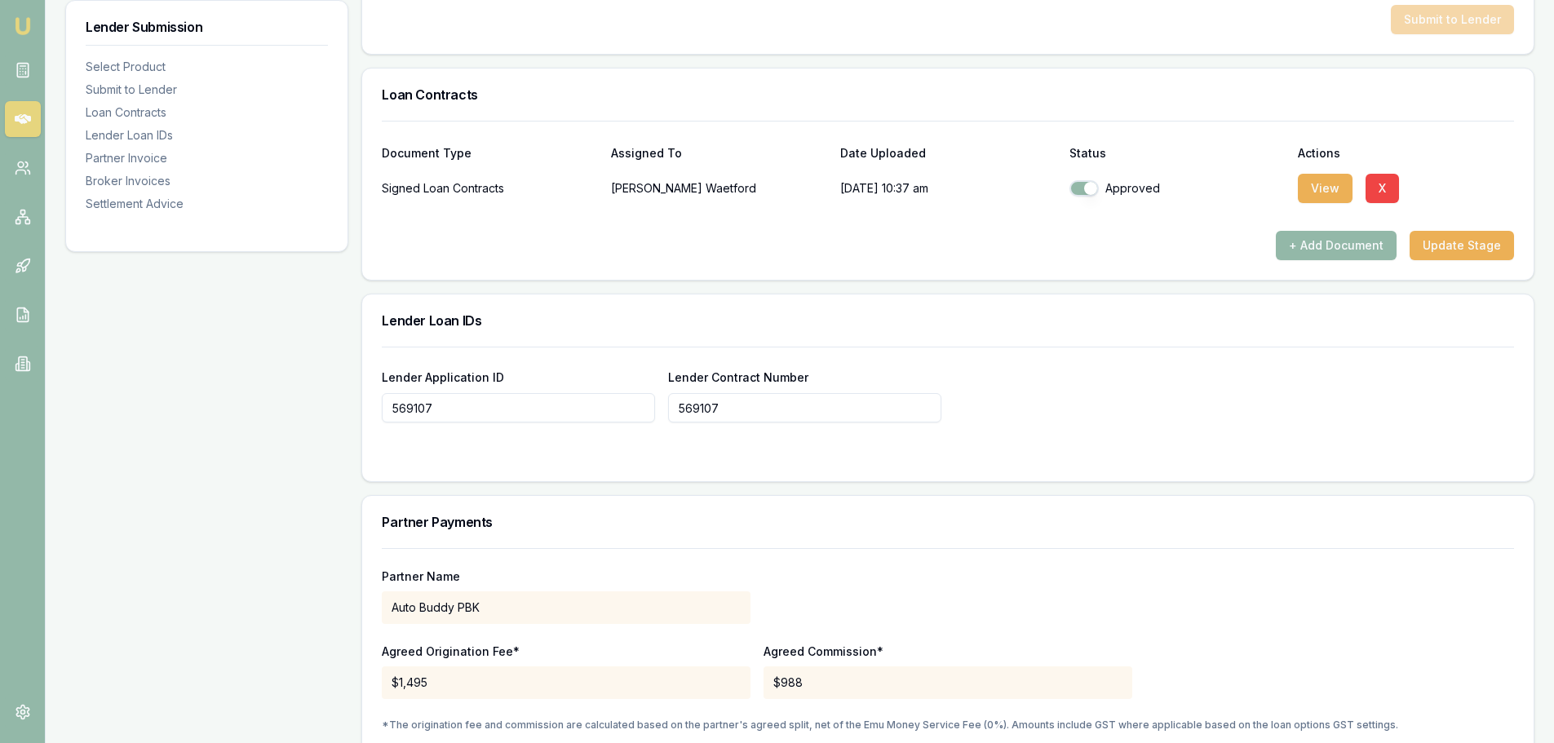
scroll to position [741, 0]
